Goal: Task Accomplishment & Management: Complete application form

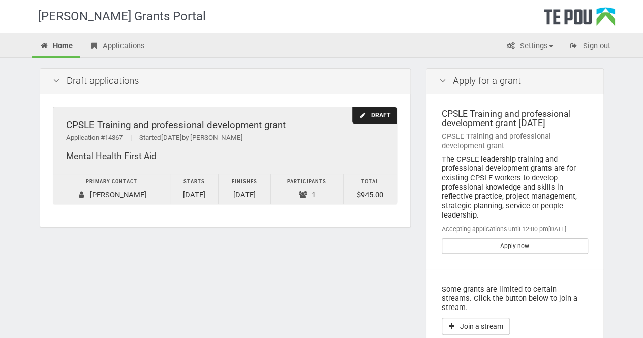
click at [282, 177] on td "Participants 1" at bounding box center [307, 189] width 73 height 30
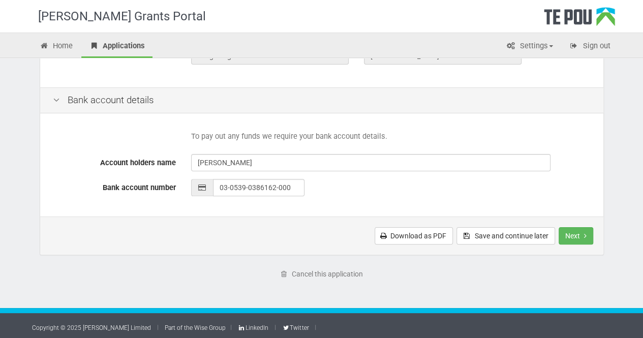
scroll to position [462, 0]
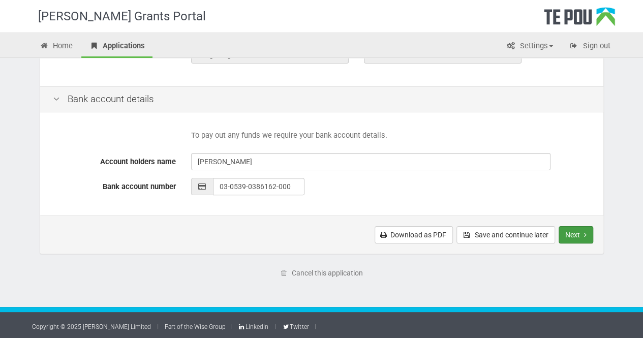
click at [579, 228] on button "Next" at bounding box center [576, 234] width 35 height 17
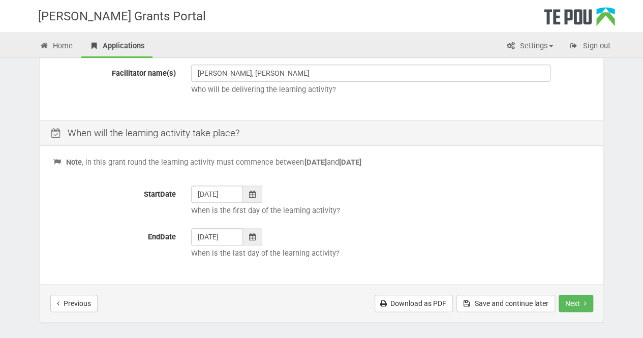
scroll to position [407, 0]
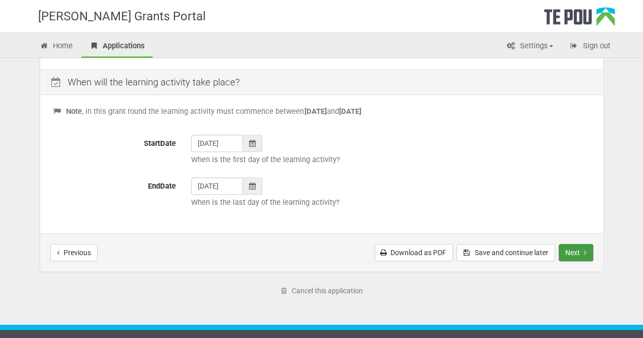
click at [568, 245] on button "Next" at bounding box center [576, 252] width 35 height 17
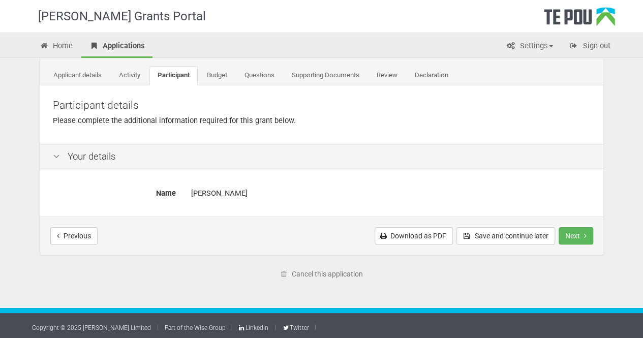
scroll to position [51, 0]
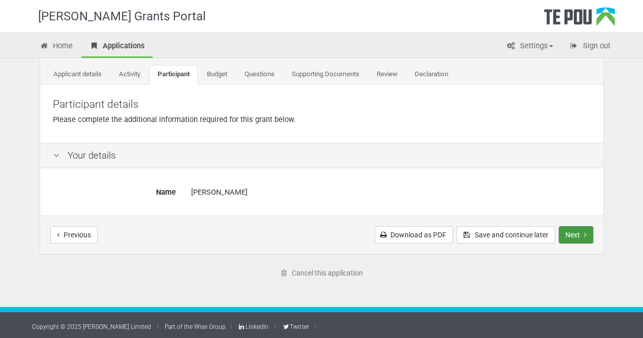
click at [590, 239] on button "Next" at bounding box center [576, 234] width 35 height 17
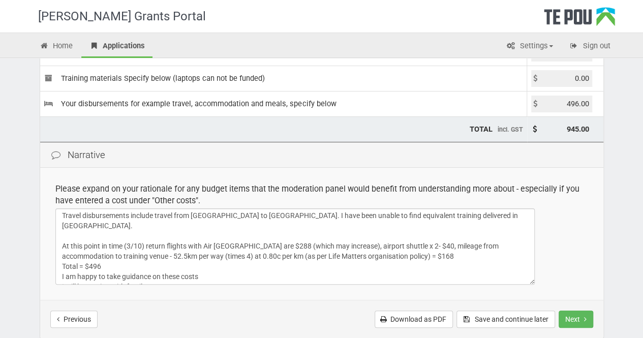
scroll to position [248, 0]
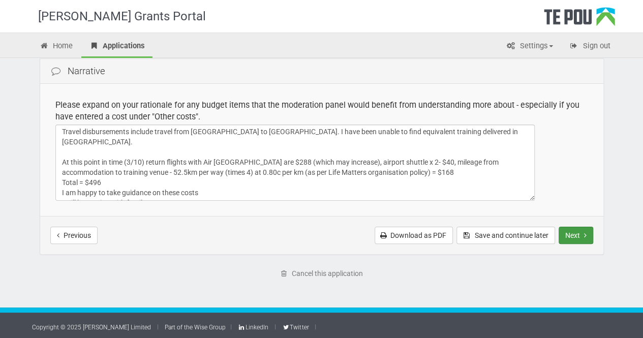
click at [574, 233] on button "Next" at bounding box center [576, 235] width 35 height 17
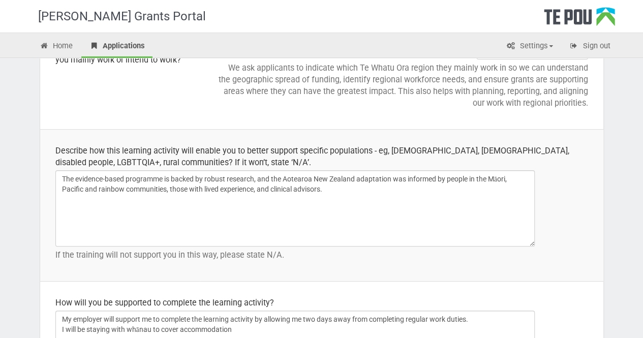
scroll to position [1550, 0]
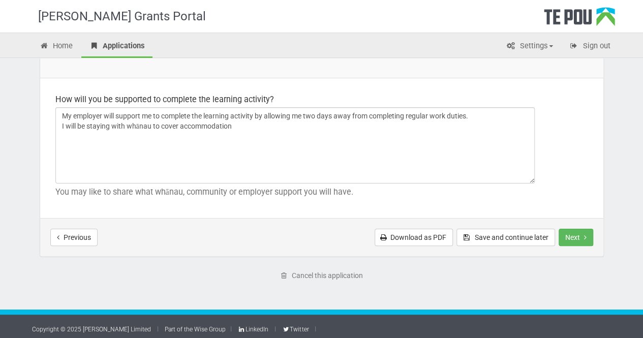
click at [585, 243] on div "Previous Download as PDF Save and continue later Next Submit application" at bounding box center [321, 237] width 563 height 38
click at [585, 240] on button "Next" at bounding box center [576, 237] width 35 height 17
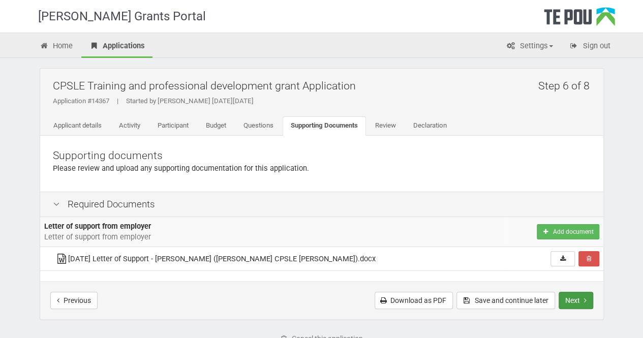
click at [587, 299] on button "Next" at bounding box center [576, 300] width 35 height 17
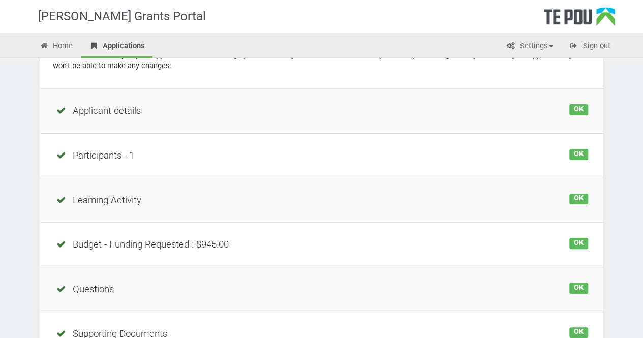
scroll to position [253, 0]
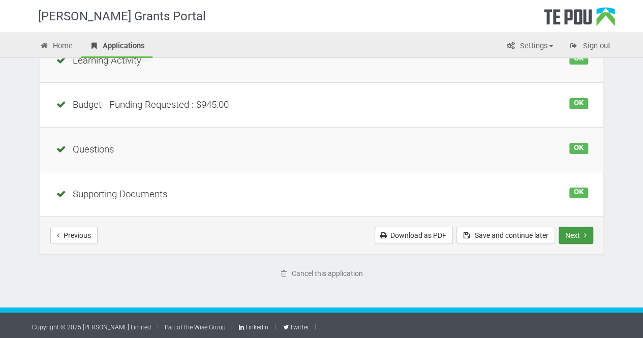
click at [579, 227] on button "Next" at bounding box center [576, 235] width 35 height 17
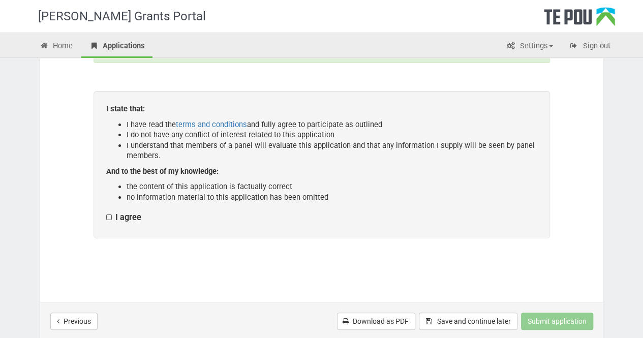
scroll to position [203, 0]
